Goal: Information Seeking & Learning: Learn about a topic

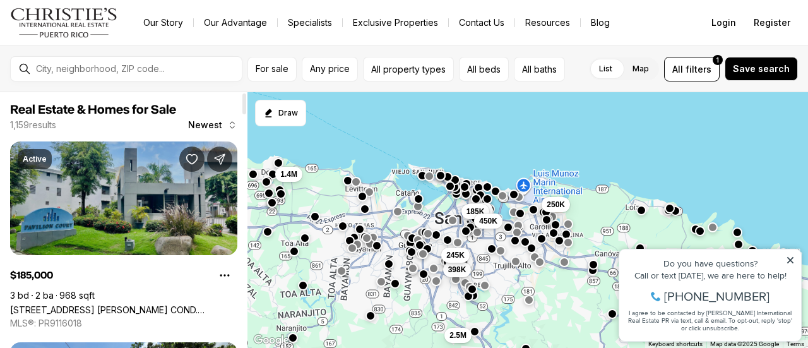
click at [160, 304] on link "[STREET_ADDRESS] [PERSON_NAME] COND. [STREET_ADDRESS][PERSON_NAME]" at bounding box center [123, 309] width 227 height 11
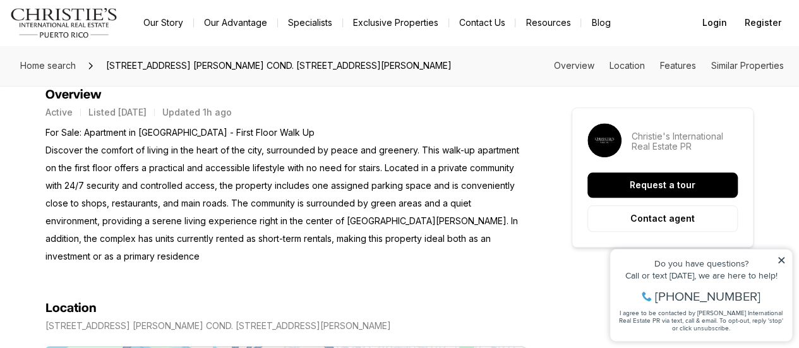
scroll to position [821, 0]
